Goal: Information Seeking & Learning: Learn about a topic

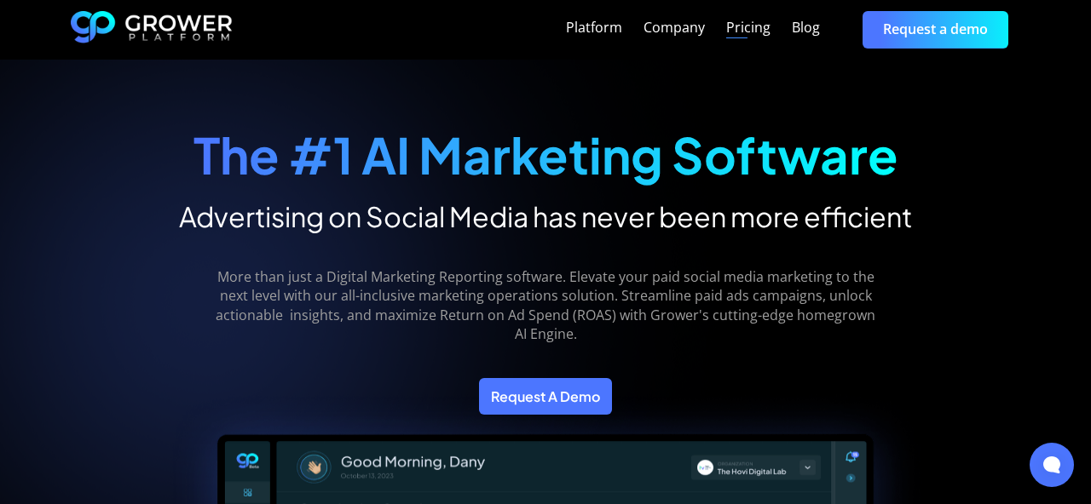
click at [750, 21] on div "Pricing" at bounding box center [748, 28] width 44 height 16
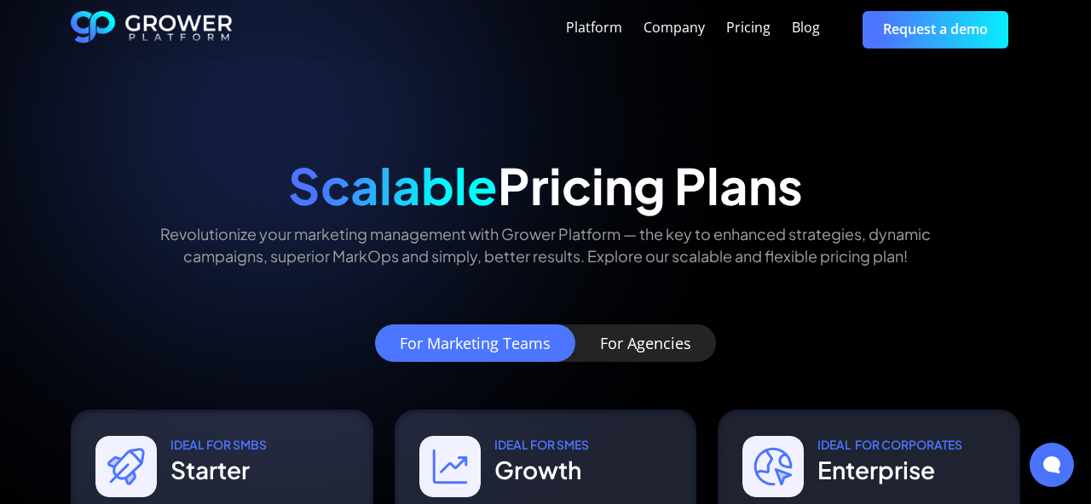
click at [130, 26] on img "home" at bounding box center [152, 29] width 162 height 37
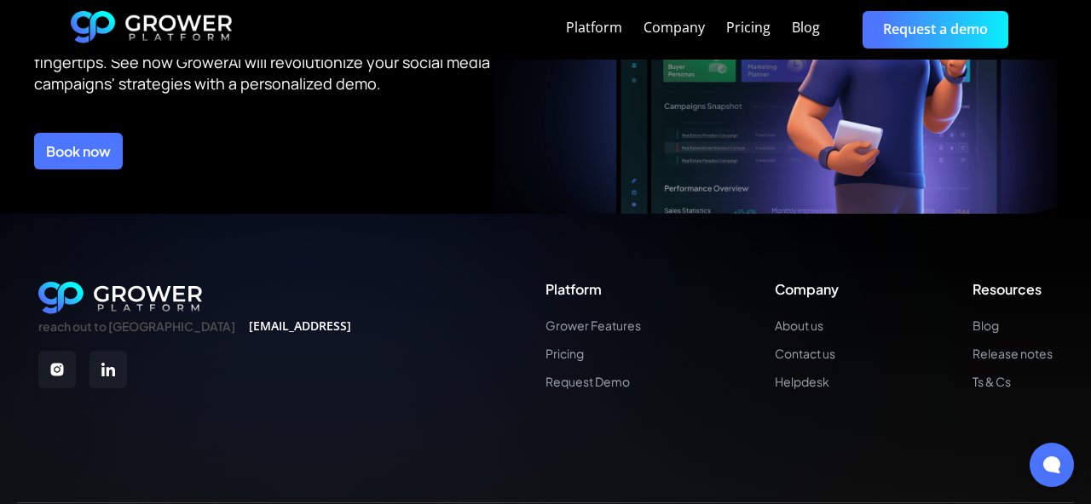
scroll to position [6021, 0]
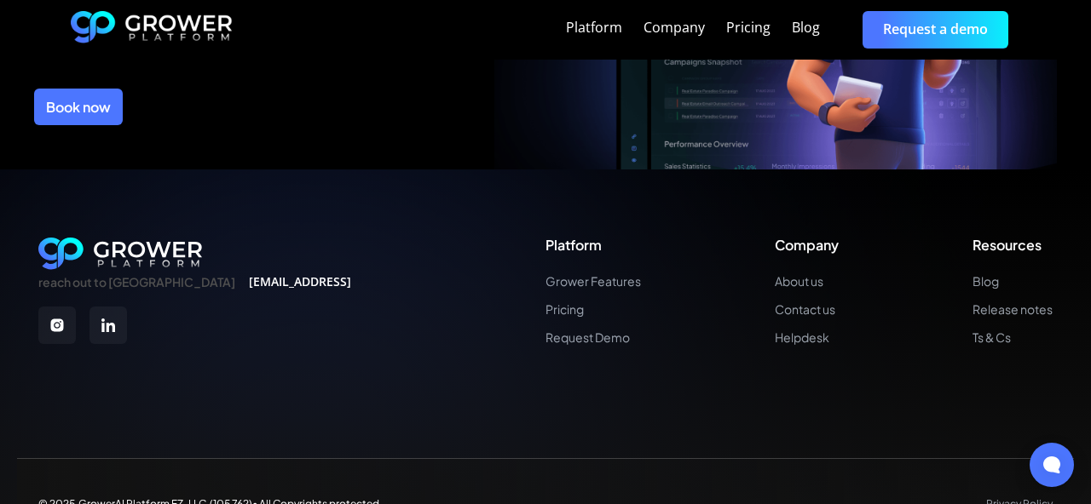
click at [115, 307] on img at bounding box center [107, 325] width 37 height 37
